Goal: Information Seeking & Learning: Learn about a topic

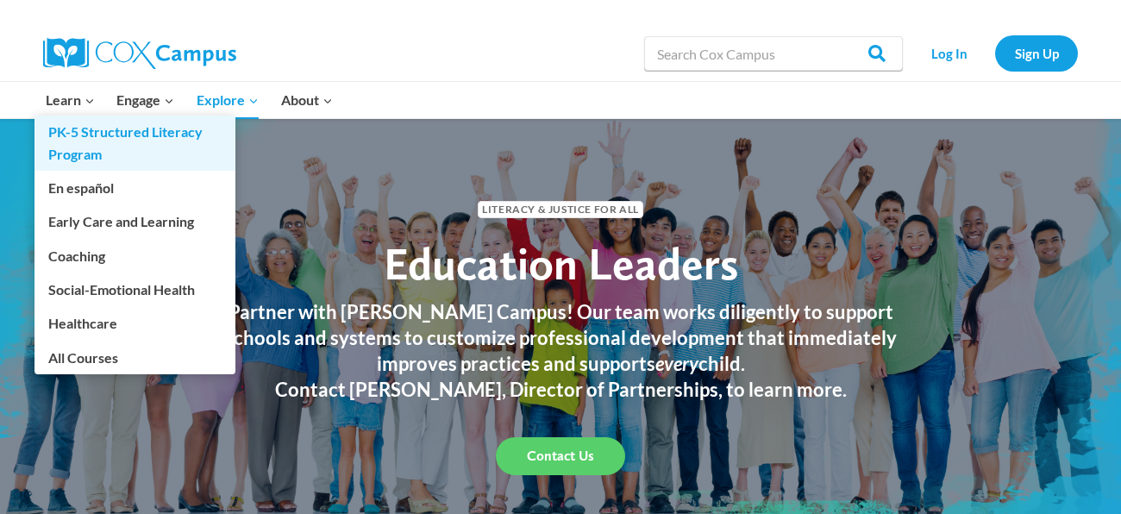
click at [94, 134] on link "PK-5 Structured Literacy Program" at bounding box center [134, 143] width 201 height 55
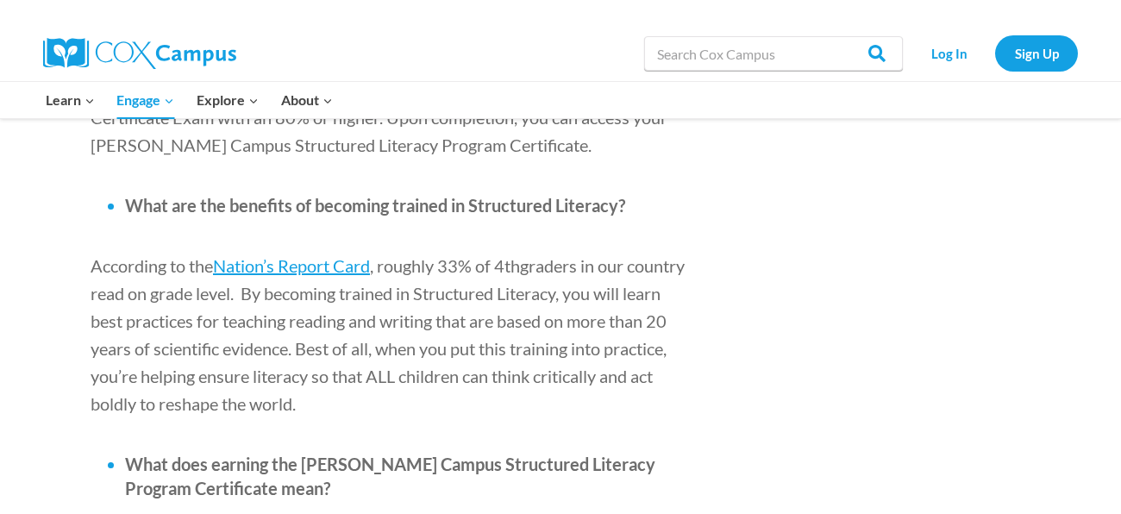
scroll to position [1823, 0]
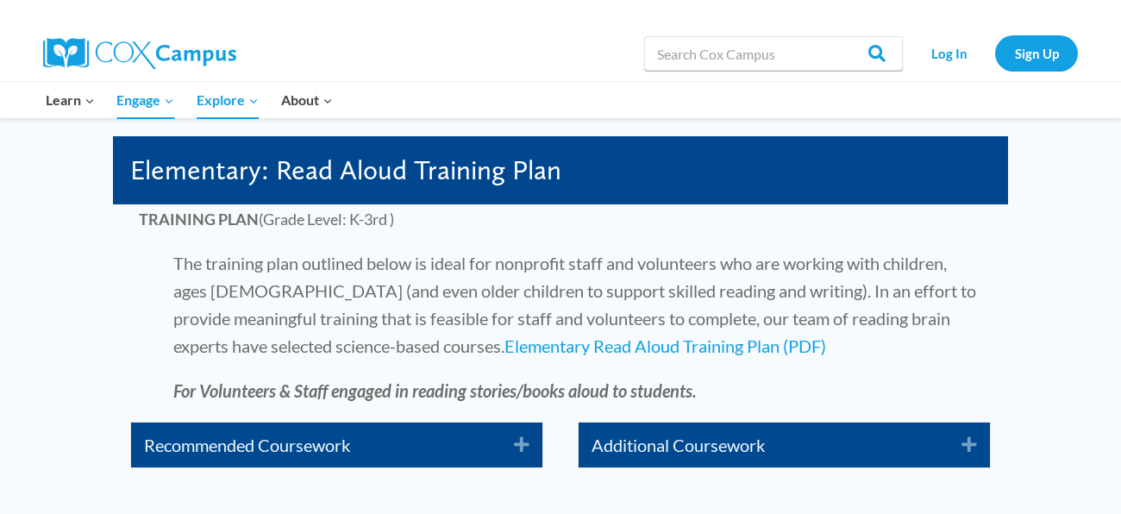
scroll to position [3007, 0]
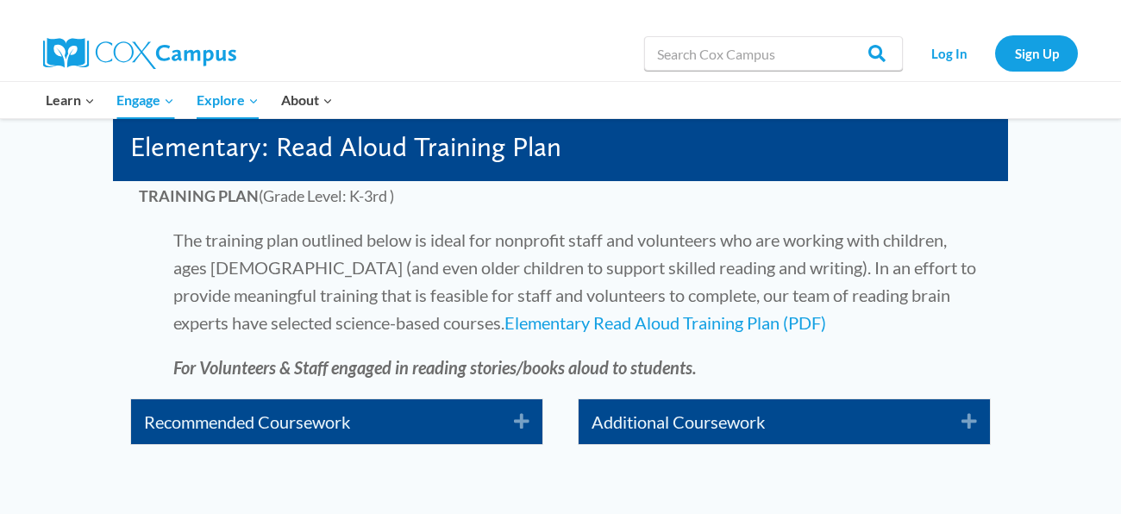
click at [526, 427] on icon "Expand" at bounding box center [515, 422] width 28 height 28
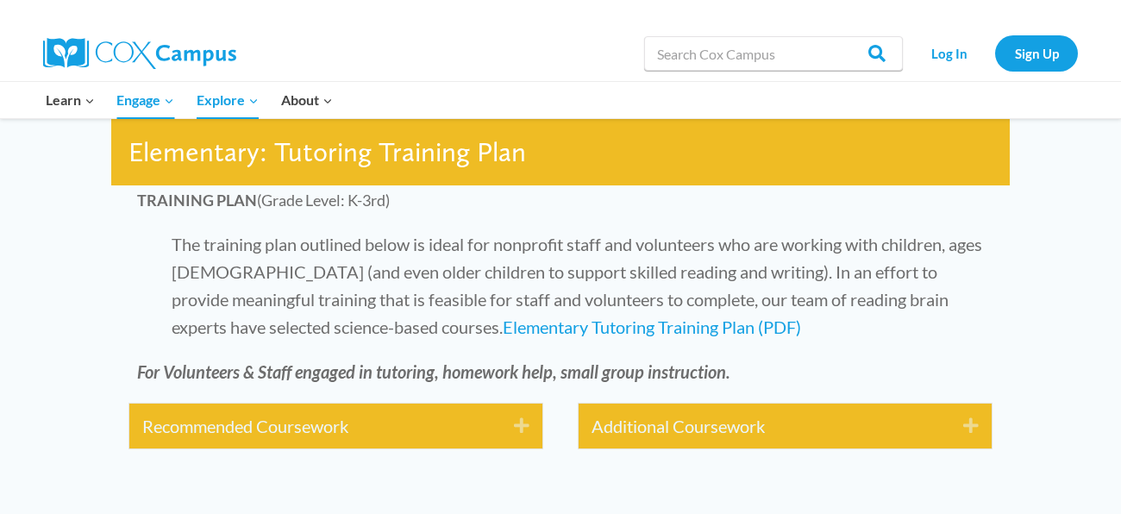
scroll to position [4004, 0]
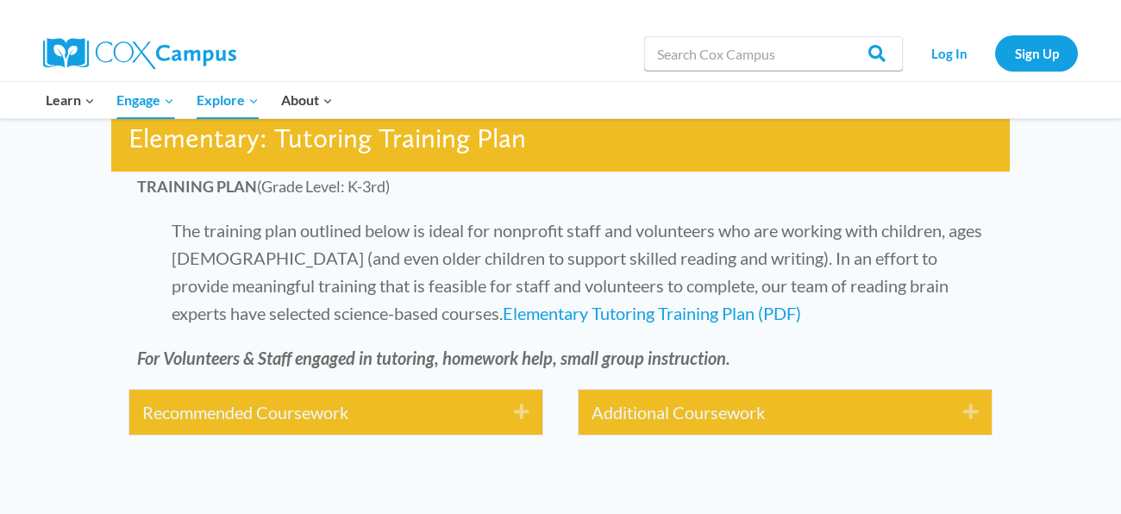
click at [530, 409] on div "Recommended Coursework Expand" at bounding box center [335, 412] width 413 height 45
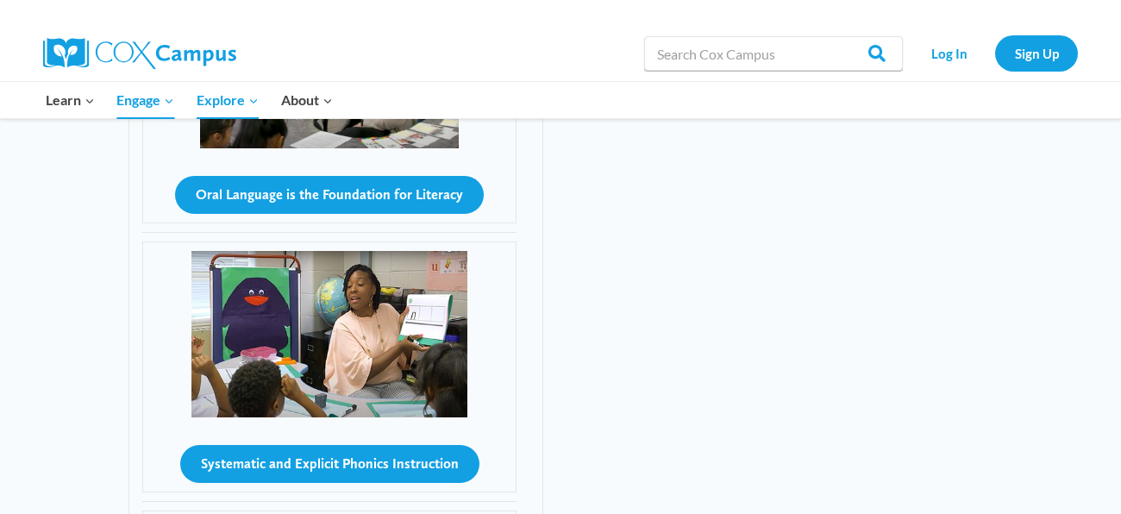
scroll to position [4470, 0]
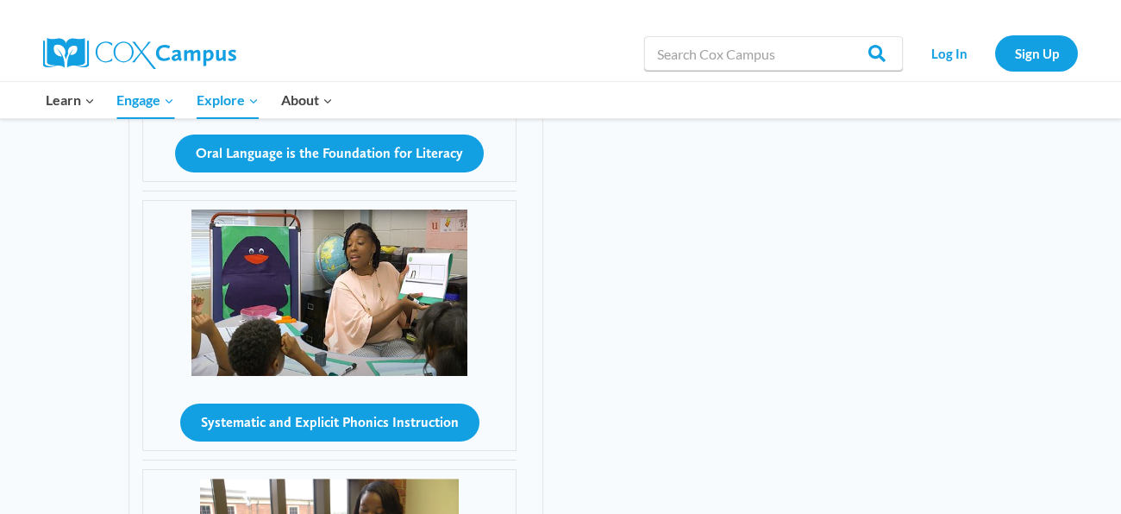
click at [320, 290] on img at bounding box center [329, 292] width 276 height 166
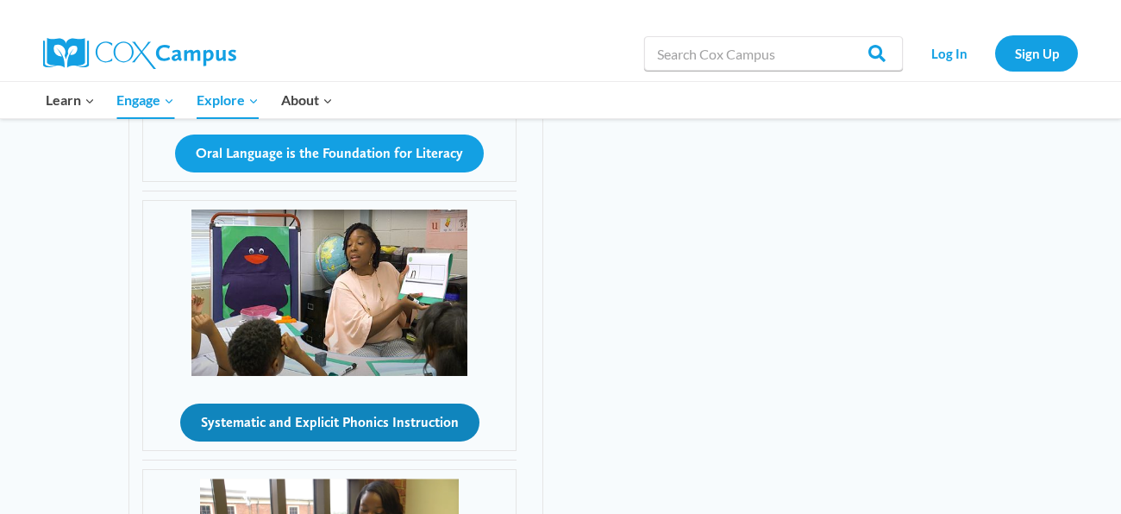
click at [326, 426] on button "Systematic and Explicit Phonics Instruction" at bounding box center [329, 422] width 299 height 38
